Goal: Task Accomplishment & Management: Complete application form

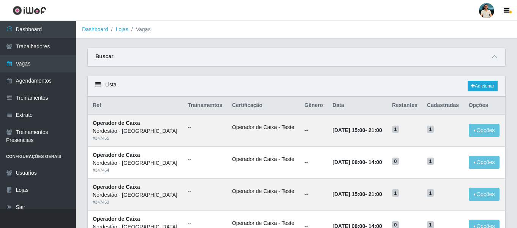
click at [487, 13] on div at bounding box center [486, 10] width 15 height 15
click at [466, 59] on button "Sair" at bounding box center [472, 59] width 68 height 16
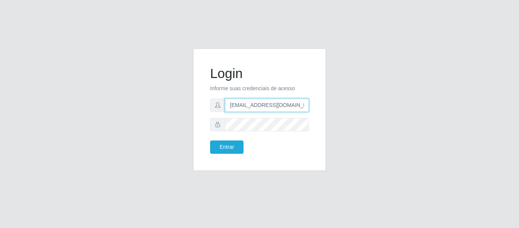
drag, startPoint x: 192, startPoint y: 109, endPoint x: 245, endPoint y: 35, distance: 91.1
click at [173, 109] on div "Login Informe suas credenciais de acesso dudabraspao@iwof.com.br Entrar" at bounding box center [259, 113] width 433 height 131
paste input "brunosuperfacil@gmail.com"
type input "brunosuperfacil@gmail.com"
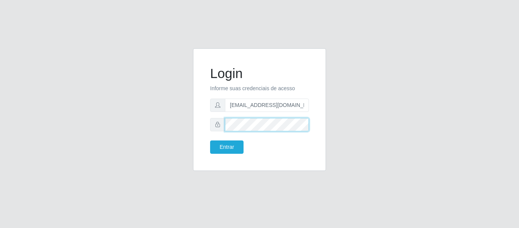
click at [197, 126] on div "Login Informe suas credenciais de acesso brunosuperfacil@gmail.com Entrar" at bounding box center [259, 109] width 133 height 122
click at [210, 140] on button "Entrar" at bounding box center [226, 146] width 33 height 13
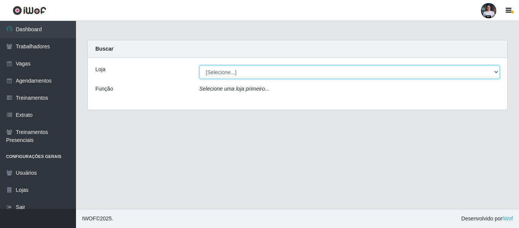
click at [257, 68] on select "[Selecione...] SuperFácil Atacado - Alto de São Manoel SuperFácil Atacado - Ema…" at bounding box center [349, 71] width 300 height 13
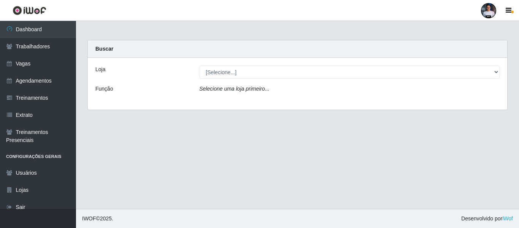
click at [84, 119] on div "Carregando... Buscar Loja [Selecione...] SuperFácil Atacado - Alto de São Manoe…" at bounding box center [298, 79] width 432 height 79
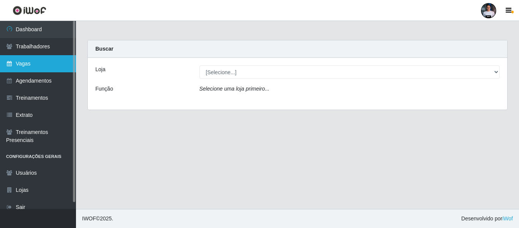
click at [29, 64] on link "Vagas" at bounding box center [38, 63] width 76 height 17
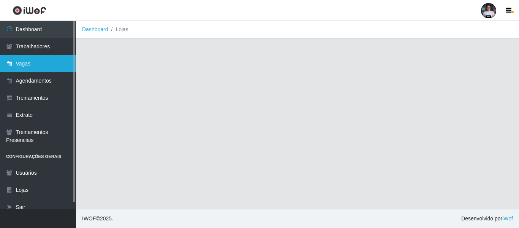
click at [60, 62] on link "Vagas" at bounding box center [38, 63] width 76 height 17
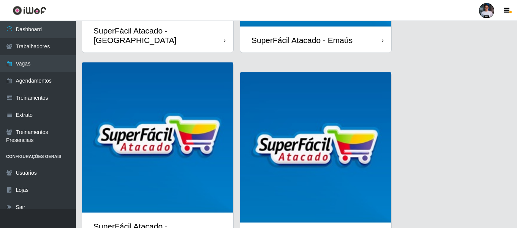
scroll to position [228, 0]
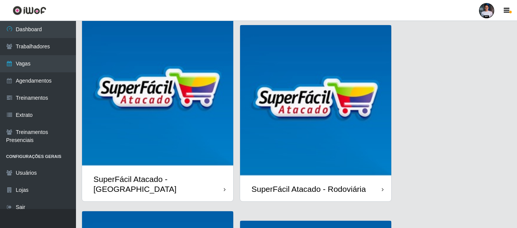
click at [313, 112] on img at bounding box center [315, 100] width 151 height 151
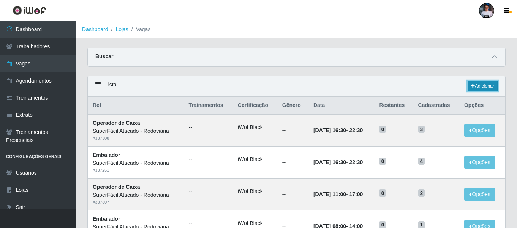
click at [484, 82] on link "Adicionar" at bounding box center [483, 86] width 30 height 11
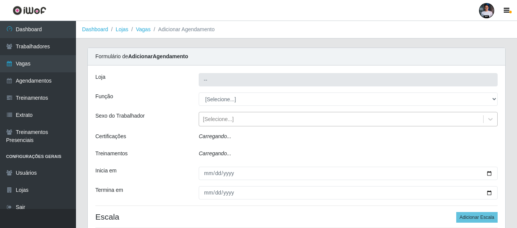
type input "SuperFácil Atacado - Rodoviária"
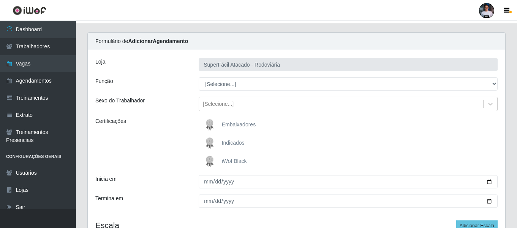
scroll to position [38, 0]
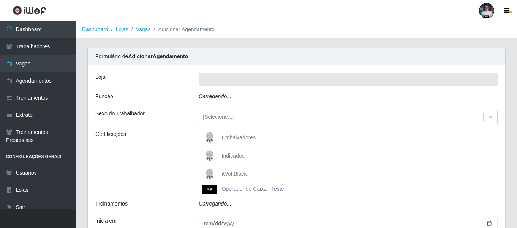
type input "SuperFácil Atacado - Rodoviária"
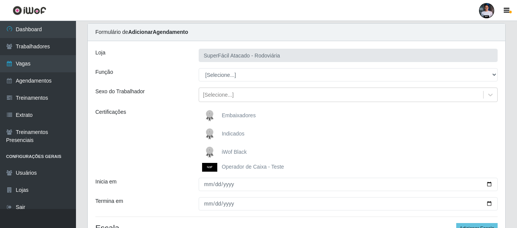
scroll to position [38, 0]
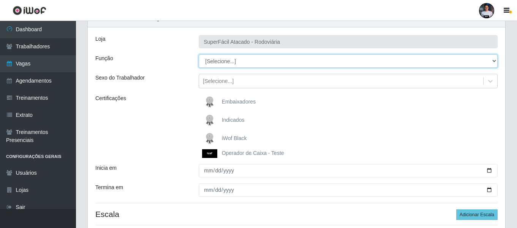
click at [249, 62] on select "[Selecione...] Balconista de Padaria Balconista de Padaria + Balconista de Pada…" at bounding box center [348, 60] width 299 height 13
select select "22"
click at [199, 54] on select "[Selecione...] Balconista de Padaria Balconista de Padaria + Balconista de Pada…" at bounding box center [348, 60] width 299 height 13
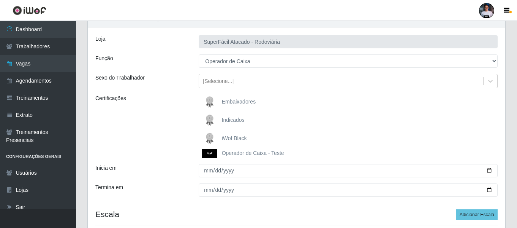
click at [207, 157] on img at bounding box center [211, 153] width 18 height 9
click at [0, 0] on input "Operador de Caixa - Teste" at bounding box center [0, 0] width 0 height 0
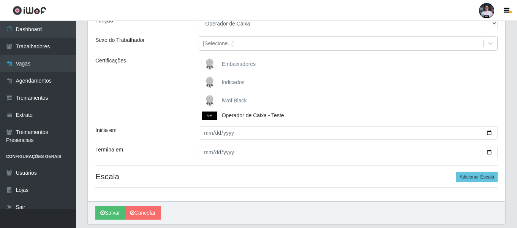
scroll to position [76, 0]
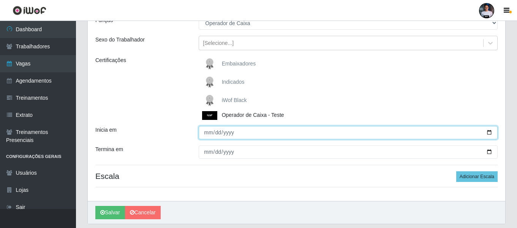
click at [490, 131] on input "Inicia em" at bounding box center [348, 132] width 299 height 13
type input "2025-09-29"
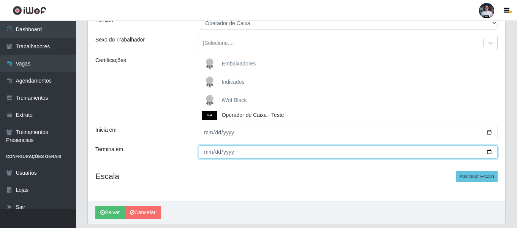
click at [492, 150] on input "Termina em" at bounding box center [348, 151] width 299 height 13
type input "2025-10-03"
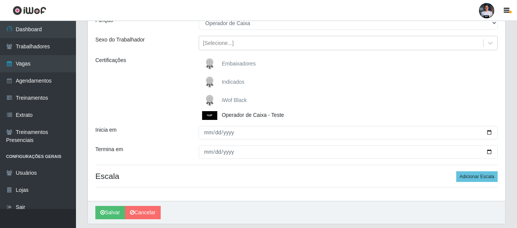
click at [275, 187] on hr at bounding box center [296, 187] width 402 height 0
drag, startPoint x: 478, startPoint y: 181, endPoint x: 431, endPoint y: 174, distance: 47.3
click at [478, 182] on button "Adicionar Escala" at bounding box center [476, 176] width 41 height 11
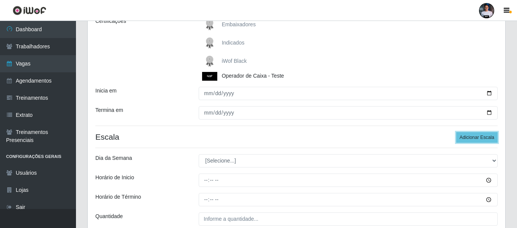
scroll to position [152, 0]
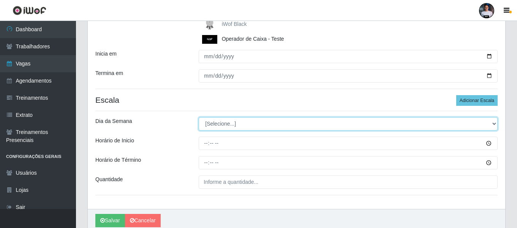
drag, startPoint x: 232, startPoint y: 123, endPoint x: 231, endPoint y: 130, distance: 6.3
click at [232, 123] on select "[Selecione...] Segunda Terça Quarta Quinta Sexta Sábado Domingo" at bounding box center [348, 123] width 299 height 13
select select "1"
click at [199, 117] on select "[Selecione...] Segunda Terça Quarta Quinta Sexta Sábado Domingo" at bounding box center [348, 123] width 299 height 13
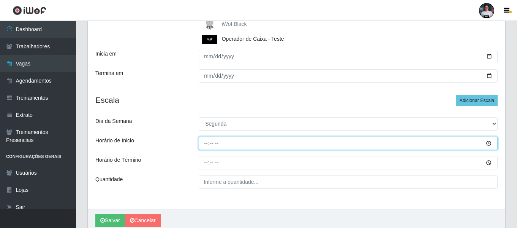
click at [209, 145] on input "Horário de Inicio" at bounding box center [348, 142] width 299 height 13
type input "08:00"
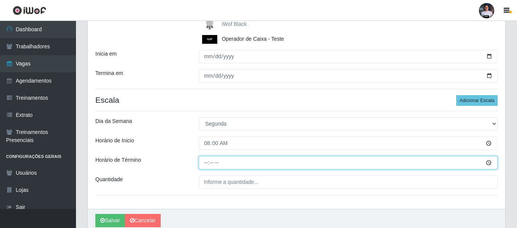
click at [204, 162] on input "Horário de Término" at bounding box center [348, 162] width 299 height 13
type input "14:00"
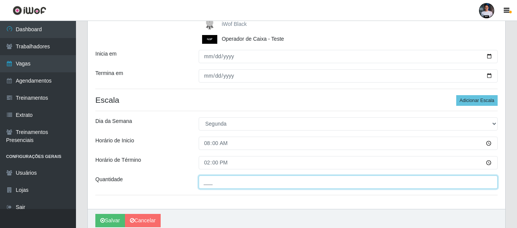
click at [206, 183] on input "___" at bounding box center [348, 181] width 299 height 13
type input "1__"
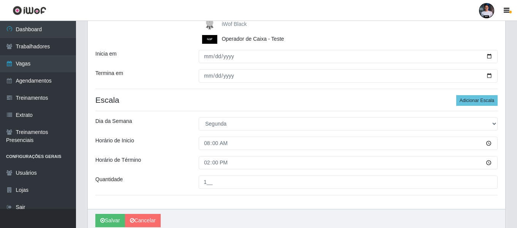
drag, startPoint x: 318, startPoint y: 191, endPoint x: 316, endPoint y: 195, distance: 4.2
click at [316, 192] on div "Loja SuperFácil Atacado - Rodoviária Função [Selecione...] Balconista de Padari…" at bounding box center [296, 60] width 417 height 295
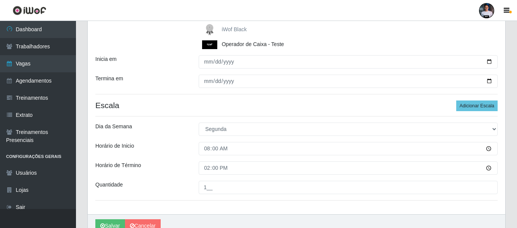
scroll to position [185, 0]
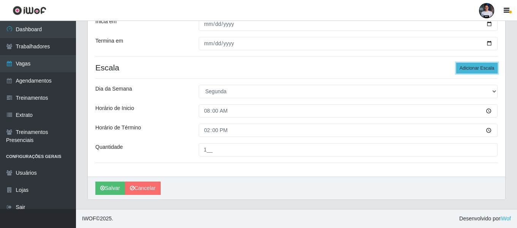
drag, startPoint x: 483, startPoint y: 70, endPoint x: 479, endPoint y: 73, distance: 5.0
click at [483, 70] on button "Adicionar Escala" at bounding box center [476, 68] width 41 height 11
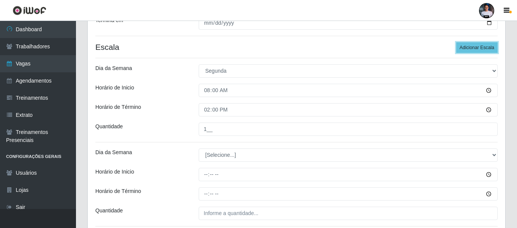
scroll to position [261, 0]
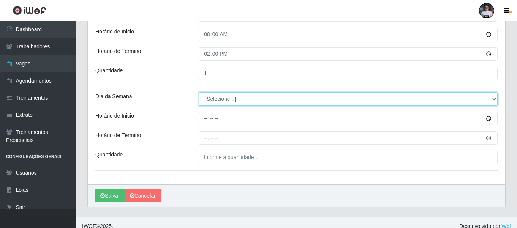
click at [249, 101] on select "[Selecione...] Segunda Terça Quarta Quinta Sexta Sábado Domingo" at bounding box center [348, 98] width 299 height 13
select select "2"
click at [199, 92] on select "[Selecione...] Segunda Terça Quarta Quinta Sexta Sábado Domingo" at bounding box center [348, 98] width 299 height 13
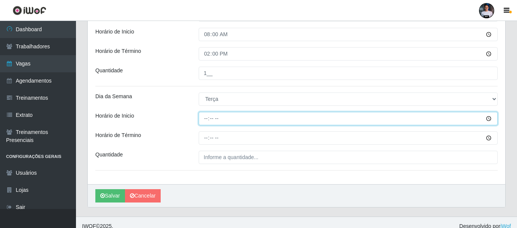
click at [199, 119] on input "Horário de Inicio" at bounding box center [348, 118] width 299 height 13
type input "08:00"
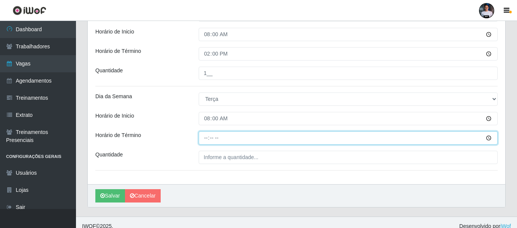
click at [205, 138] on input "Horário de Término" at bounding box center [348, 137] width 299 height 13
type input "14:00"
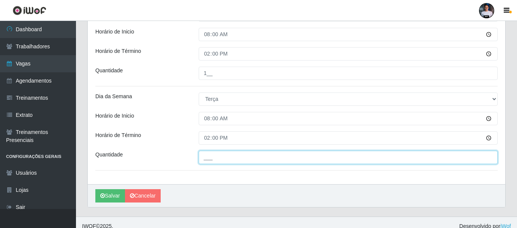
click at [203, 158] on input "___" at bounding box center [348, 156] width 299 height 13
type input "1__"
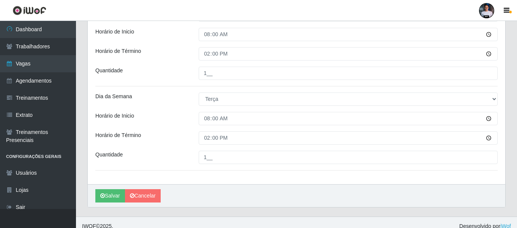
drag, startPoint x: 213, startPoint y: 170, endPoint x: 218, endPoint y: 169, distance: 4.7
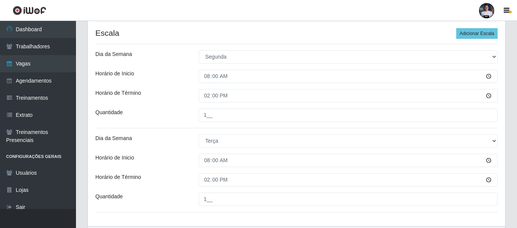
scroll to position [147, 0]
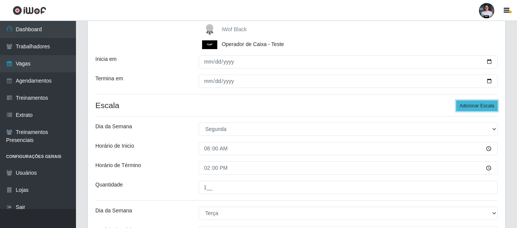
click at [466, 111] on button "Adicionar Escala" at bounding box center [476, 105] width 41 height 11
click at [465, 107] on button "Adicionar Escala" at bounding box center [476, 105] width 41 height 11
click at [465, 106] on button "Adicionar Escala" at bounding box center [476, 105] width 41 height 11
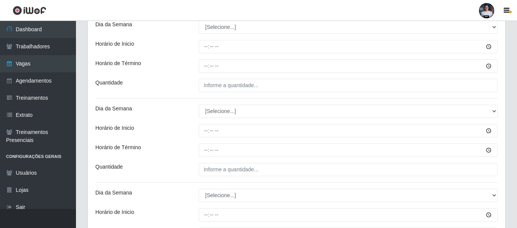
scroll to position [375, 0]
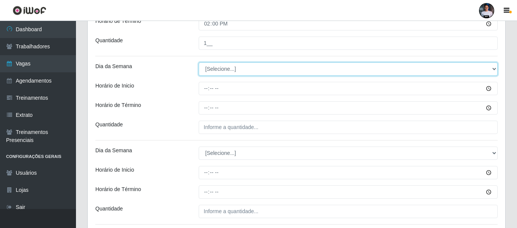
click at [231, 73] on select "[Selecione...] Segunda Terça Quarta Quinta Sexta Sábado Domingo" at bounding box center [348, 68] width 299 height 13
select select "3"
click at [199, 62] on select "[Selecione...] Segunda Terça Quarta Quinta Sexta Sábado Domingo" at bounding box center [348, 68] width 299 height 13
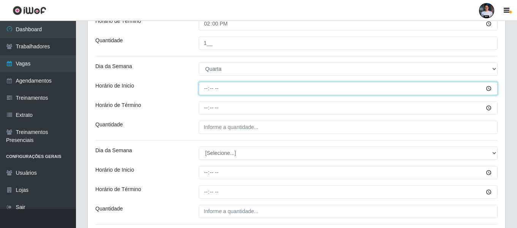
click at [205, 89] on input "Horário de Inicio" at bounding box center [348, 88] width 299 height 13
type input "08:00"
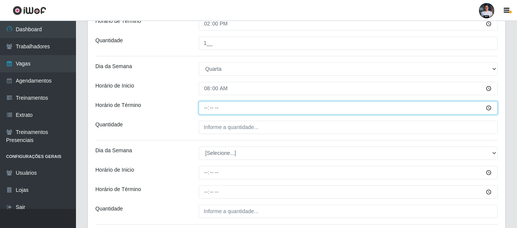
click at [202, 109] on input "Horário de Término" at bounding box center [348, 107] width 299 height 13
type input "14:00"
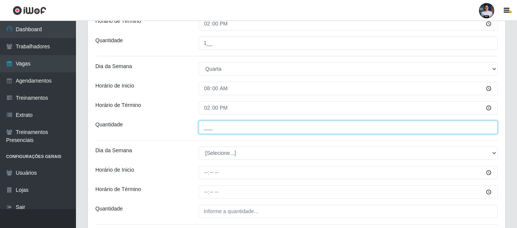
click at [202, 129] on input "___" at bounding box center [348, 126] width 299 height 13
type input "1__"
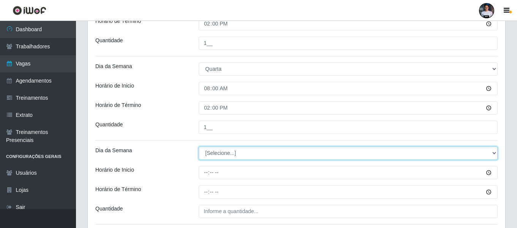
click at [208, 151] on select "[Selecione...] Segunda Terça Quarta Quinta Sexta Sábado Domingo" at bounding box center [348, 152] width 299 height 13
select select "4"
click at [199, 146] on select "[Selecione...] Segunda Terça Quarta Quinta Sexta Sábado Domingo" at bounding box center [348, 152] width 299 height 13
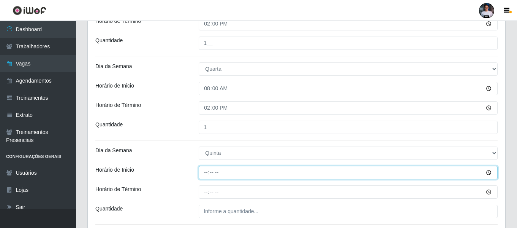
click at [202, 175] on input "Horário de Inicio" at bounding box center [348, 172] width 299 height 13
type input "08:00"
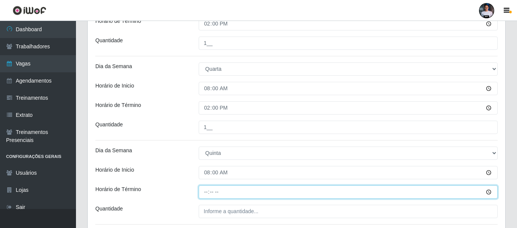
click at [204, 192] on input "Horário de Término" at bounding box center [348, 191] width 299 height 13
type input "14:00"
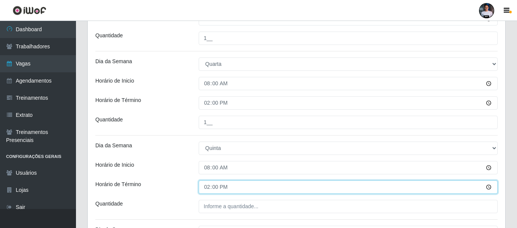
scroll to position [413, 0]
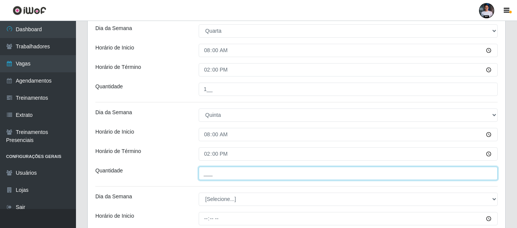
click at [212, 177] on input "___" at bounding box center [348, 172] width 299 height 13
type input "1__"
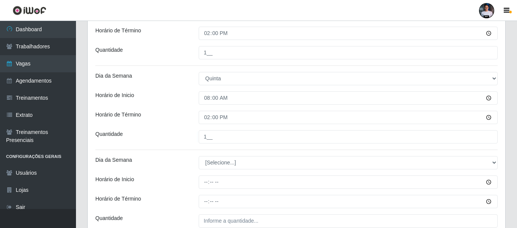
scroll to position [450, 0]
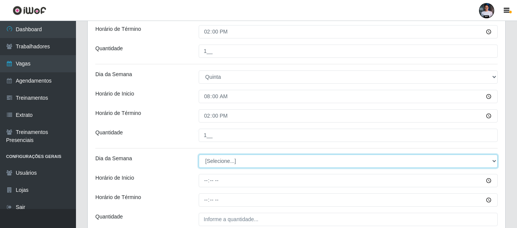
click at [229, 158] on select "[Selecione...] Segunda Terça Quarta Quinta Sexta Sábado Domingo" at bounding box center [348, 160] width 299 height 13
click at [227, 161] on select "[Selecione...] Segunda Terça Quarta Quinta Sexta Sábado Domingo" at bounding box center [348, 160] width 299 height 13
select select "5"
click at [199, 154] on select "[Selecione...] Segunda Terça Quarta Quinta Sexta Sábado Domingo" at bounding box center [348, 160] width 299 height 13
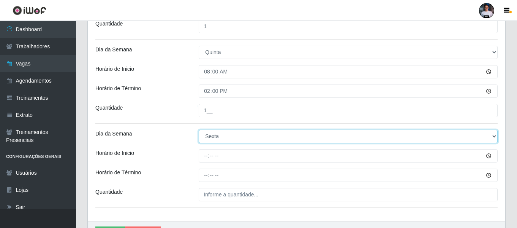
scroll to position [488, 0]
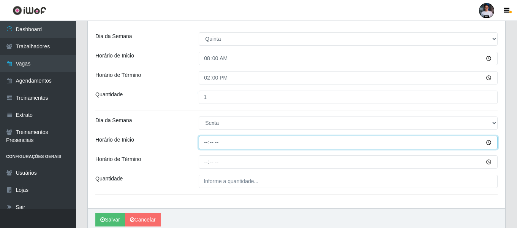
click at [204, 138] on input "Horário de Inicio" at bounding box center [348, 142] width 299 height 13
type input "08:00"
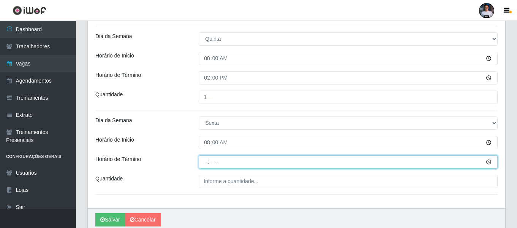
click at [207, 161] on input "Horário de Término" at bounding box center [348, 161] width 299 height 13
type input "14:00"
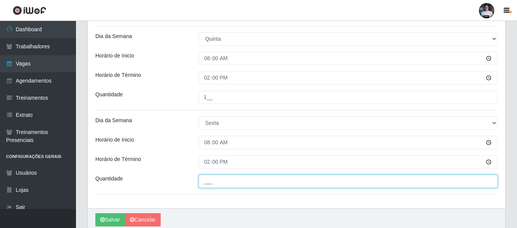
click at [212, 182] on input "___" at bounding box center [348, 180] width 299 height 13
type input "1__"
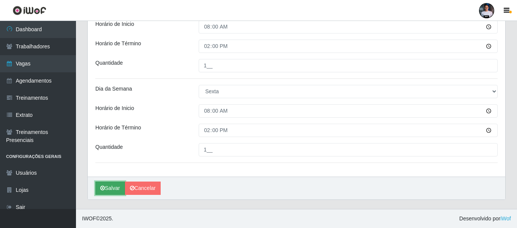
click at [115, 185] on button "Salvar" at bounding box center [110, 187] width 30 height 13
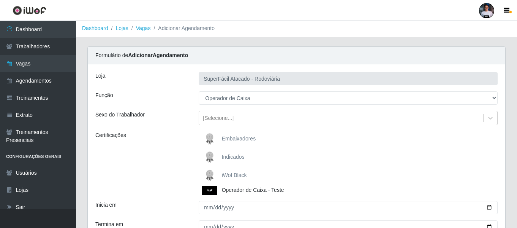
scroll to position [0, 0]
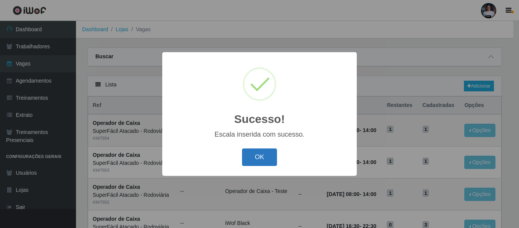
click at [250, 160] on button "OK" at bounding box center [259, 157] width 35 height 18
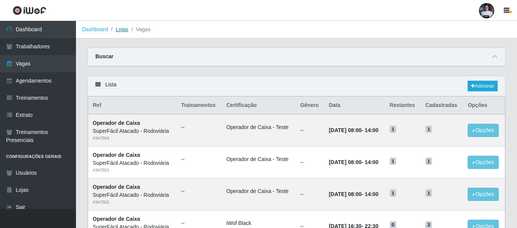
drag, startPoint x: 125, startPoint y: 39, endPoint x: 119, endPoint y: 32, distance: 9.1
drag, startPoint x: 119, startPoint y: 32, endPoint x: 97, endPoint y: 101, distance: 71.6
click at [97, 101] on th "Ref" at bounding box center [132, 105] width 89 height 18
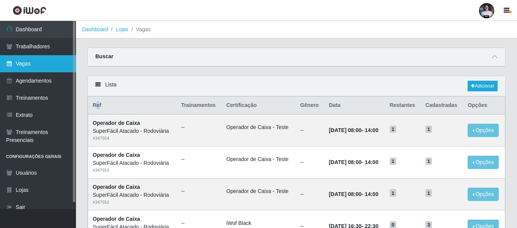
click at [31, 64] on link "Vagas" at bounding box center [38, 63] width 76 height 17
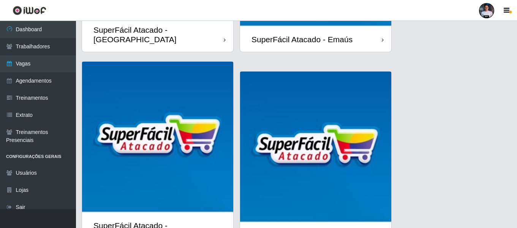
scroll to position [114, 0]
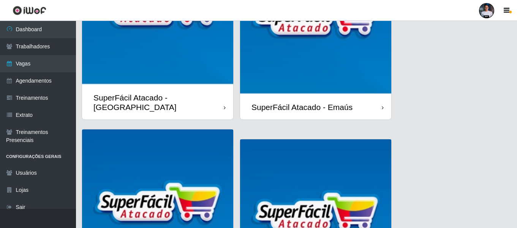
click at [308, 80] on img at bounding box center [315, 18] width 151 height 151
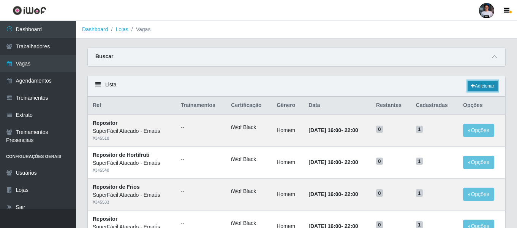
click at [482, 87] on link "Adicionar" at bounding box center [483, 86] width 30 height 11
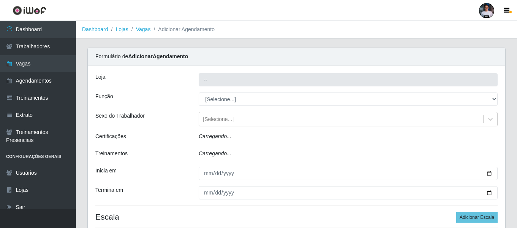
type input "SuperFácil Atacado - Emaús"
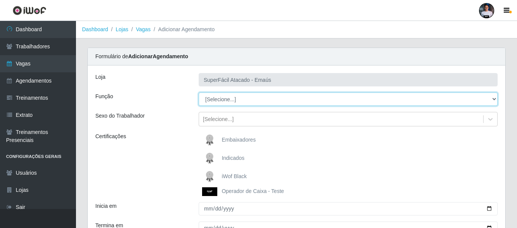
click at [259, 100] on select "[Selecione...] Auxiliar de Estacionamento Auxiliar de Estacionamento + Auxiliar…" at bounding box center [348, 98] width 299 height 13
select select "22"
click at [199, 92] on select "[Selecione...] Auxiliar de Estacionamento Auxiliar de Estacionamento + Auxiliar…" at bounding box center [348, 98] width 299 height 13
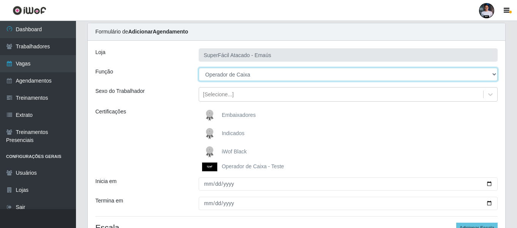
scroll to position [38, 0]
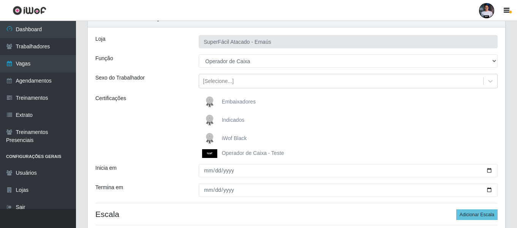
click at [220, 153] on label "Operador de Caixa - Teste" at bounding box center [243, 153] width 82 height 9
click at [0, 0] on input "Operador de Caixa - Teste" at bounding box center [0, 0] width 0 height 0
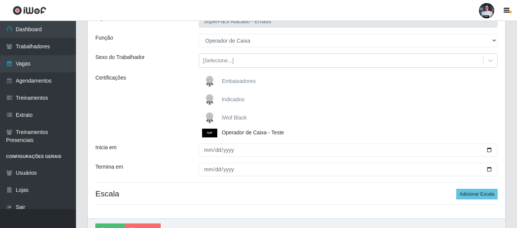
scroll to position [76, 0]
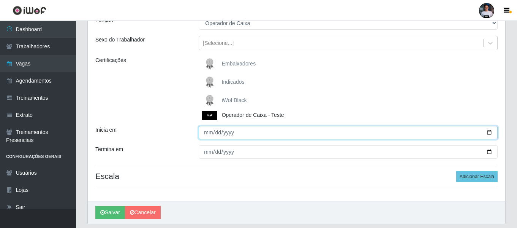
click at [489, 133] on input "Inicia em" at bounding box center [348, 132] width 299 height 13
type input "2025-09-29"
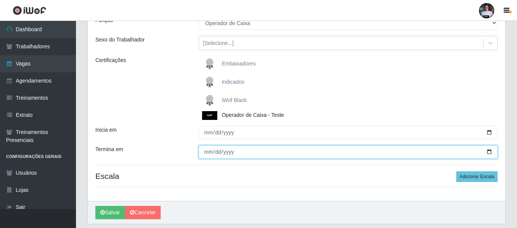
click at [488, 152] on input "Termina em" at bounding box center [348, 151] width 299 height 13
type input "2025-10-01"
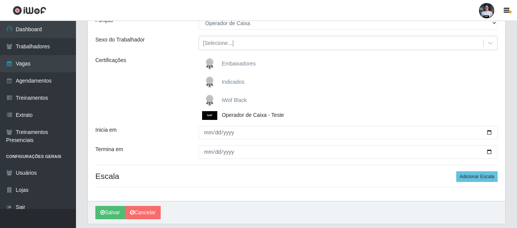
click at [266, 192] on div "Loja SuperFácil Atacado - Emaús Função [Selecione...] Auxiliar de Estacionament…" at bounding box center [296, 94] width 417 height 211
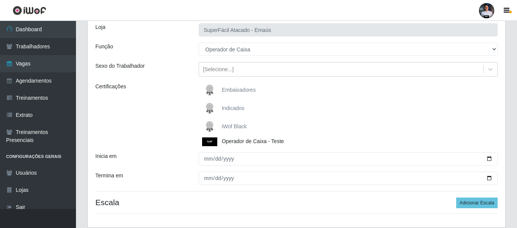
scroll to position [101, 0]
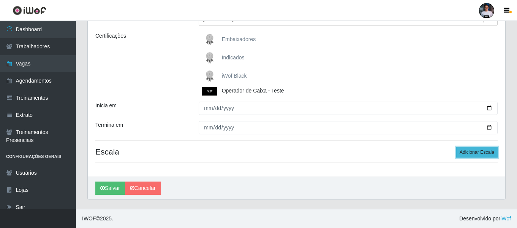
drag, startPoint x: 478, startPoint y: 155, endPoint x: 430, endPoint y: 144, distance: 49.1
click at [478, 155] on button "Adicionar Escala" at bounding box center [476, 152] width 41 height 11
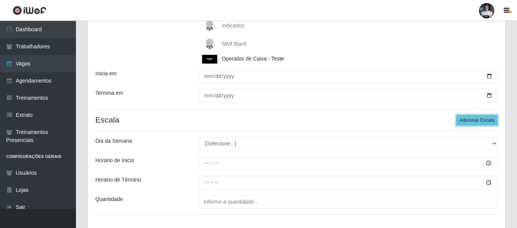
scroll to position [185, 0]
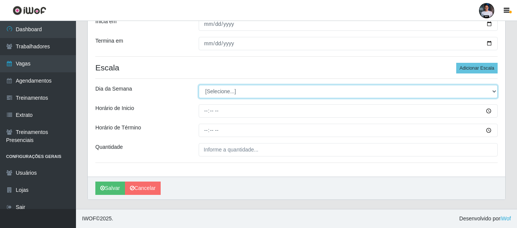
click at [227, 90] on select "[Selecione...] Segunda Terça Quarta Quinta Sexta Sábado Domingo" at bounding box center [348, 91] width 299 height 13
select select "1"
click at [199, 85] on select "[Selecione...] Segunda Terça Quarta Quinta Sexta Sábado Domingo" at bounding box center [348, 91] width 299 height 13
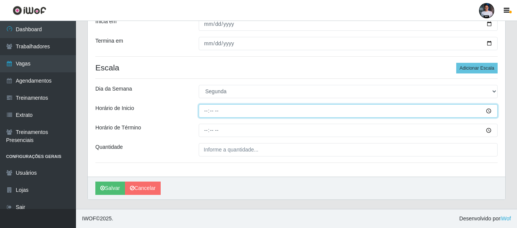
click at [207, 114] on input "Horário de Inicio" at bounding box center [348, 110] width 299 height 13
type input "08:00"
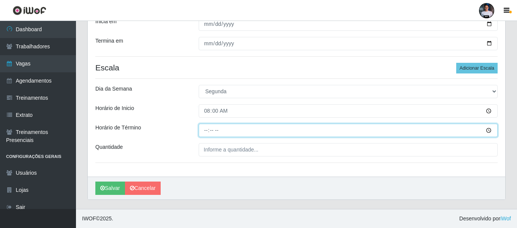
click at [205, 128] on input "Horário de Término" at bounding box center [348, 129] width 299 height 13
type input "14:00"
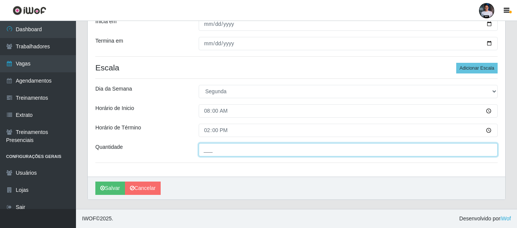
click at [205, 152] on input "___" at bounding box center [348, 149] width 299 height 13
type input "1__"
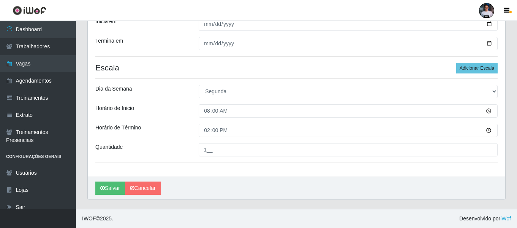
click at [202, 182] on div "Salvar Cancelar" at bounding box center [296, 187] width 417 height 23
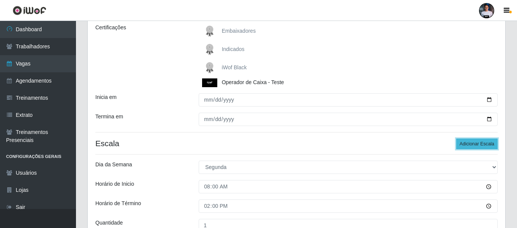
drag, startPoint x: 470, startPoint y: 145, endPoint x: 460, endPoint y: 143, distance: 10.8
click at [471, 145] on button "Adicionar Escala" at bounding box center [476, 143] width 41 height 11
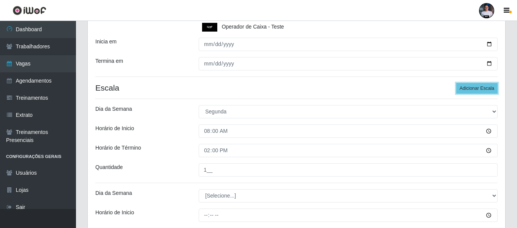
scroll to position [223, 0]
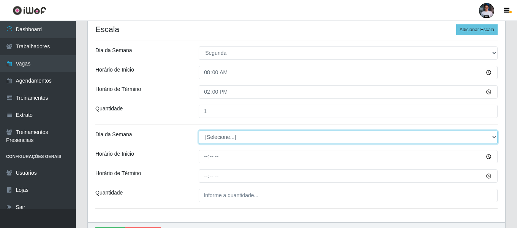
click at [236, 140] on select "[Selecione...] Segunda Terça Quarta Quinta Sexta Sábado Domingo" at bounding box center [348, 136] width 299 height 13
select select "2"
click at [199, 130] on select "[Selecione...] Segunda Terça Quarta Quinta Sexta Sábado Domingo" at bounding box center [348, 136] width 299 height 13
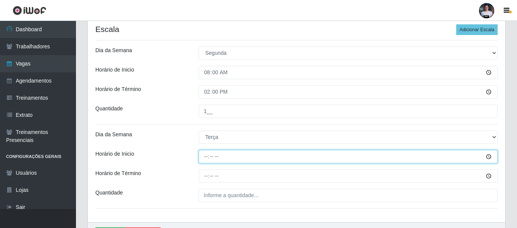
click at [209, 157] on input "Horário de Inicio" at bounding box center [348, 156] width 299 height 13
type input "08:00"
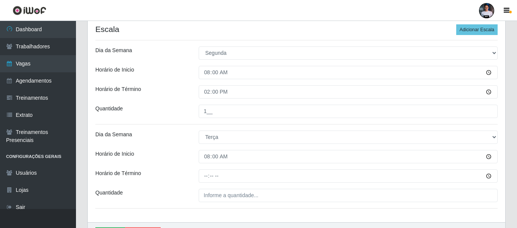
click at [207, 183] on div "Loja SuperFácil Atacado - Emaús Função [Selecione...] Auxiliar de Estacionament…" at bounding box center [296, 32] width 417 height 379
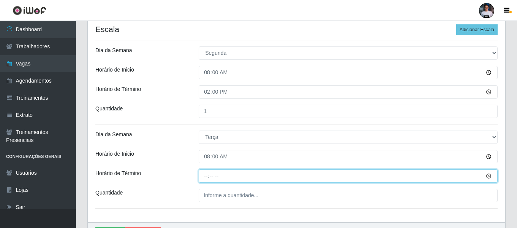
click at [210, 177] on input "Horário de Término" at bounding box center [348, 175] width 299 height 13
type input "14:00"
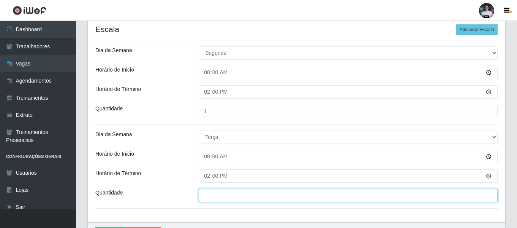
click at [213, 192] on input "___" at bounding box center [348, 194] width 299 height 13
type input "1__"
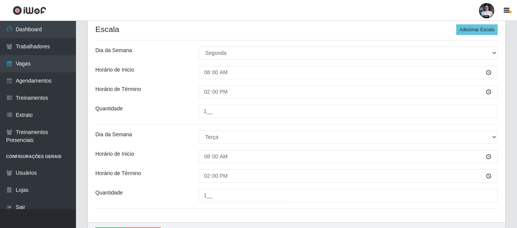
click at [219, 212] on div "Loja SuperFácil Atacado - Emaús Função [Selecione...] Auxiliar de Estacionament…" at bounding box center [296, 32] width 417 height 379
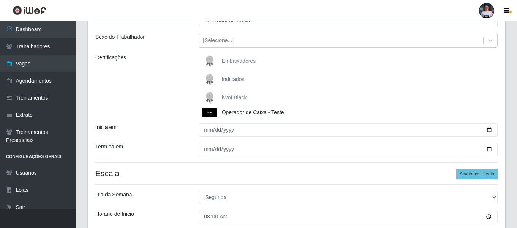
scroll to position [71, 0]
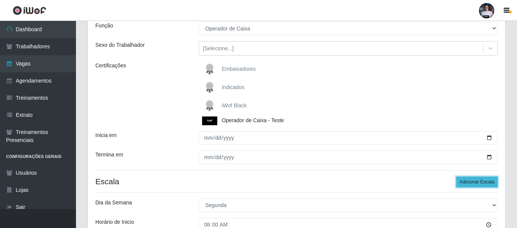
click at [483, 183] on button "Adicionar Escala" at bounding box center [476, 181] width 41 height 11
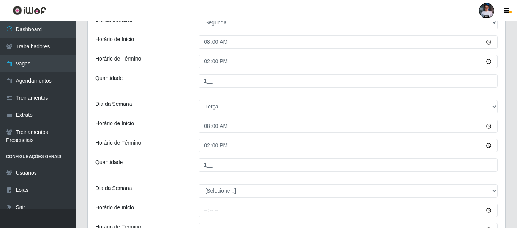
scroll to position [299, 0]
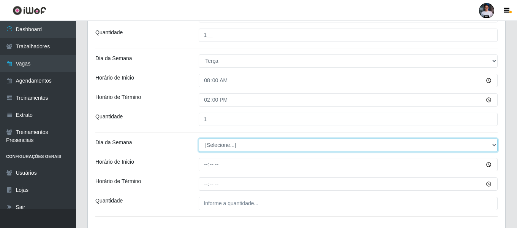
drag, startPoint x: 245, startPoint y: 149, endPoint x: 250, endPoint y: 160, distance: 12.1
click at [245, 149] on select "[Selecione...] Segunda Terça Quarta Quinta Sexta Sábado Domingo" at bounding box center [348, 144] width 299 height 13
select select "3"
click at [199, 138] on select "[Selecione...] Segunda Terça Quarta Quinta Sexta Sábado Domingo" at bounding box center [348, 144] width 299 height 13
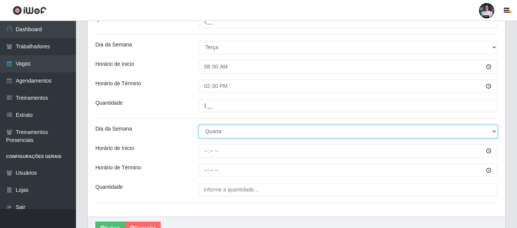
scroll to position [337, 0]
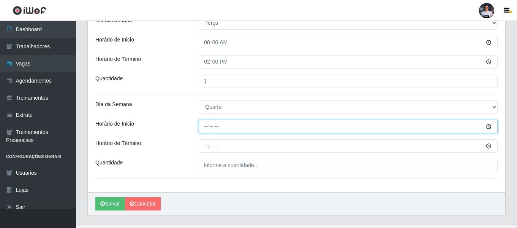
click at [203, 124] on input "Horário de Inicio" at bounding box center [348, 126] width 299 height 13
type input "08:00"
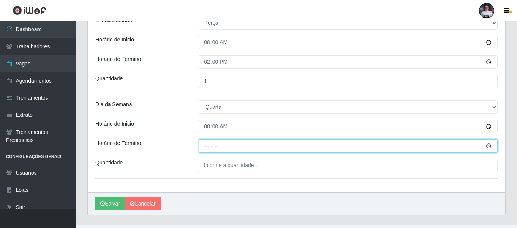
click at [203, 151] on input "Horário de Término" at bounding box center [348, 145] width 299 height 13
type input "14:00"
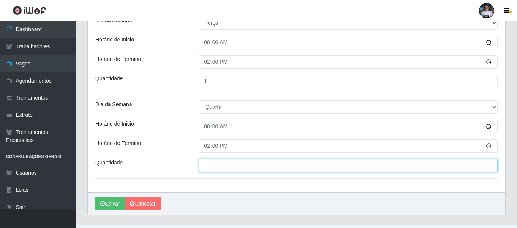
drag, startPoint x: 210, startPoint y: 165, endPoint x: 210, endPoint y: 171, distance: 5.7
click at [210, 167] on input "___" at bounding box center [348, 164] width 299 height 13
type input "1__"
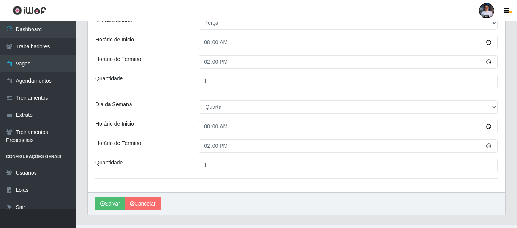
click at [219, 200] on div "Salvar Cancelar" at bounding box center [296, 203] width 417 height 23
click at [106, 201] on button "Salvar" at bounding box center [110, 203] width 30 height 13
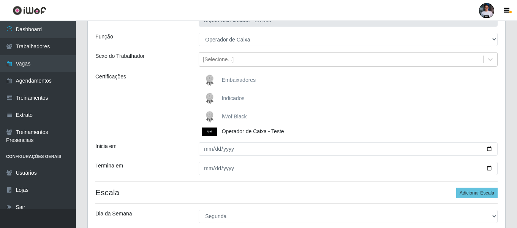
scroll to position [0, 0]
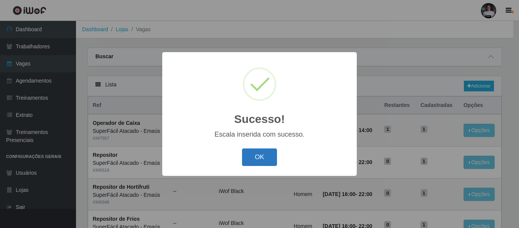
click at [259, 154] on button "OK" at bounding box center [259, 157] width 35 height 18
